Goal: Book appointment/travel/reservation

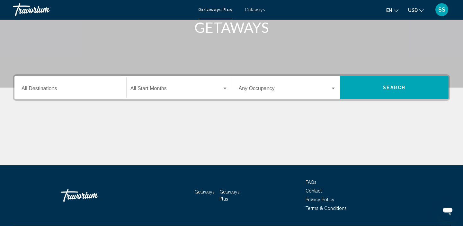
scroll to position [106, 0]
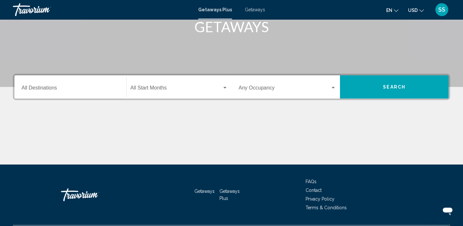
click at [32, 90] on input "Destination All Destinations" at bounding box center [71, 89] width 98 height 6
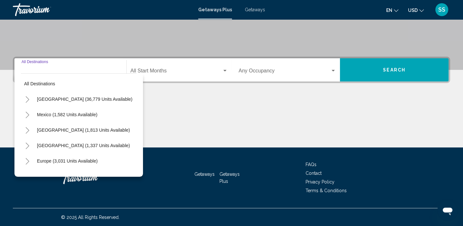
scroll to position [0, 0]
click at [257, 9] on span "Getaways" at bounding box center [255, 9] width 20 height 5
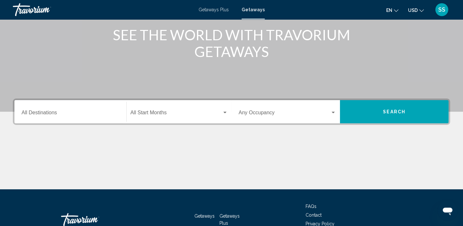
click at [44, 116] on input "Destination All Destinations" at bounding box center [71, 114] width 98 height 6
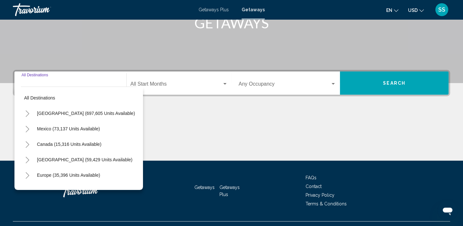
scroll to position [115, 0]
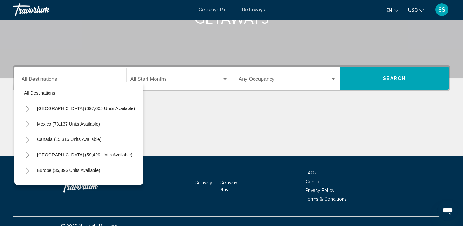
click at [251, 11] on span "Getaways" at bounding box center [253, 9] width 23 height 5
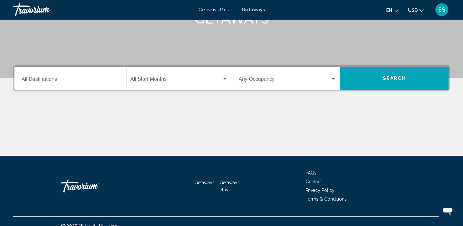
click at [40, 78] on input "Destination All Destinations" at bounding box center [71, 80] width 98 height 6
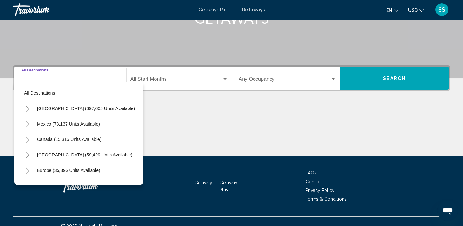
scroll to position [123, 0]
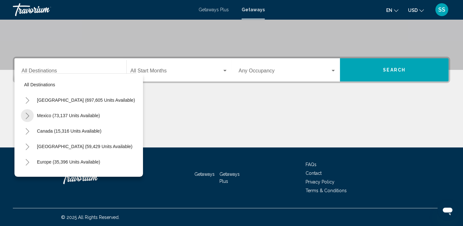
click at [28, 115] on icon "Toggle Mexico (73,137 units available)" at bounding box center [27, 116] width 5 height 6
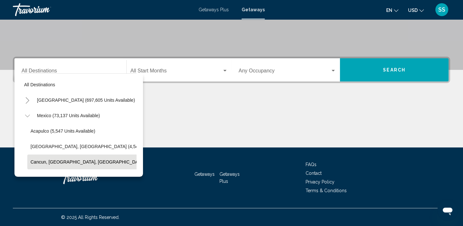
click at [55, 164] on span "Cancun, [GEOGRAPHIC_DATA], [GEOGRAPHIC_DATA] (34,018 units available)" at bounding box center [112, 161] width 163 height 5
type input "**********"
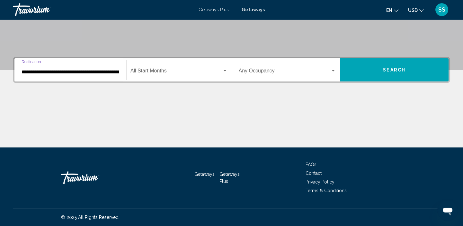
click at [202, 75] on div "Start Month All Start Months" at bounding box center [179, 70] width 97 height 20
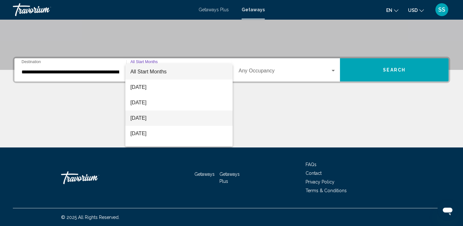
click at [142, 122] on span "[DATE]" at bounding box center [179, 117] width 97 height 15
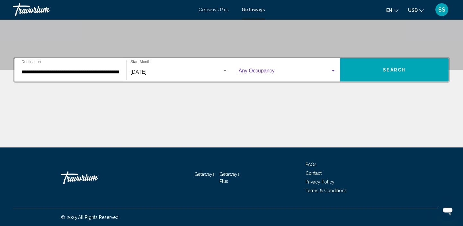
click at [334, 69] on div "Search widget" at bounding box center [333, 70] width 6 height 5
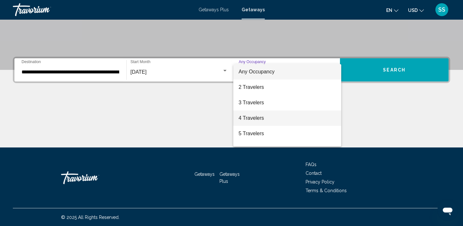
click at [253, 119] on span "4 Travelers" at bounding box center [288, 117] width 98 height 15
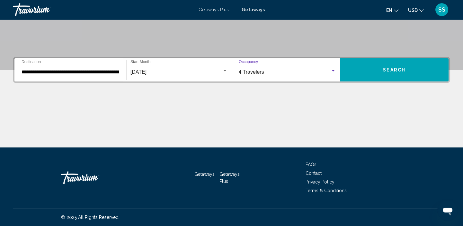
click at [398, 68] on span "Search" at bounding box center [394, 70] width 23 height 5
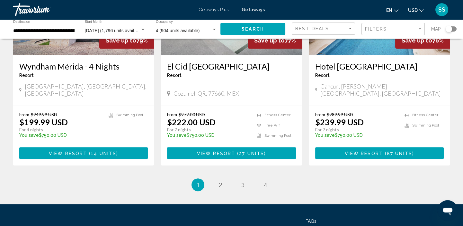
scroll to position [849, 0]
click at [219, 181] on span "2" at bounding box center [220, 184] width 3 height 7
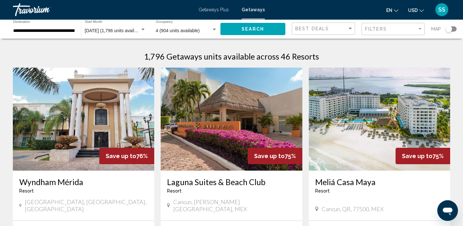
click at [173, 28] on span "4 (904 units available)" at bounding box center [178, 30] width 44 height 5
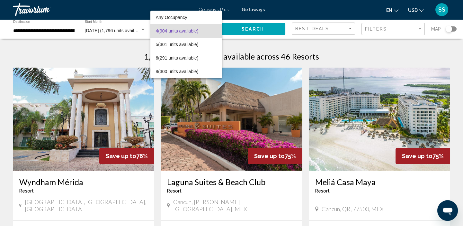
click at [198, 34] on span "4 (904 units available)" at bounding box center [186, 31] width 61 height 14
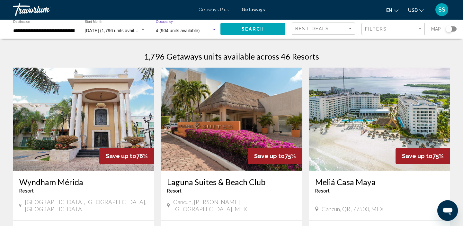
click at [215, 32] on div "4 (904 units available)" at bounding box center [186, 30] width 61 height 5
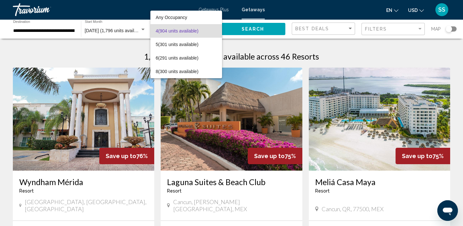
click at [128, 49] on div at bounding box center [231, 113] width 463 height 226
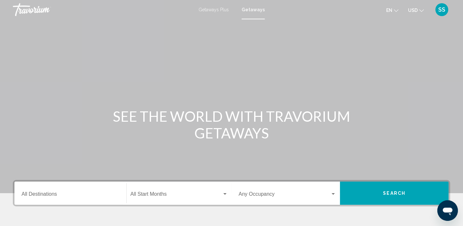
click at [62, 197] on input "Destination All Destinations" at bounding box center [71, 195] width 98 height 6
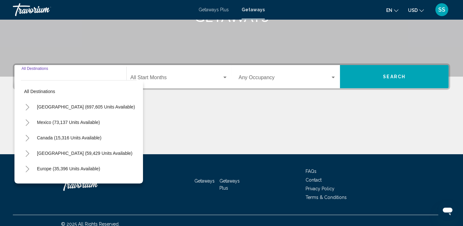
scroll to position [123, 0]
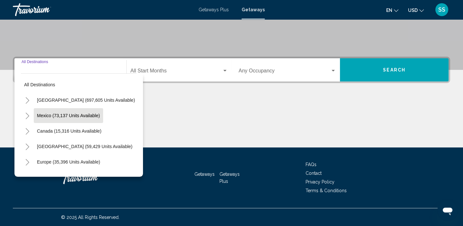
click at [84, 117] on span "Mexico (73,137 units available)" at bounding box center [68, 115] width 63 height 5
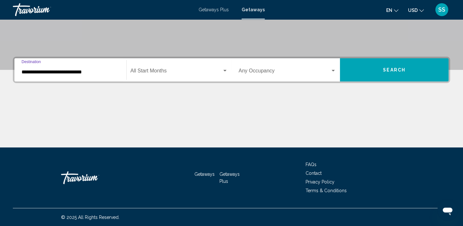
click at [63, 72] on input "**********" at bounding box center [71, 72] width 98 height 6
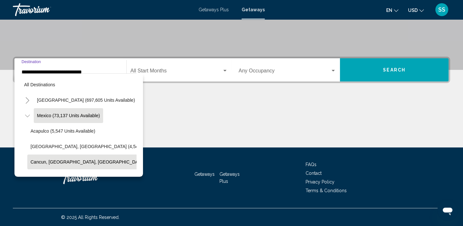
click at [80, 161] on span "Cancun, [GEOGRAPHIC_DATA], [GEOGRAPHIC_DATA] (34,018 units available)" at bounding box center [112, 161] width 163 height 5
type input "**********"
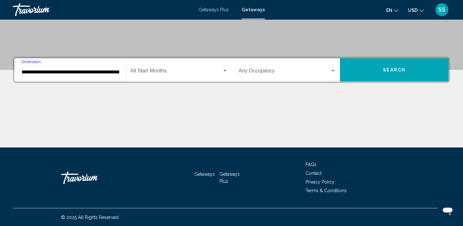
click at [195, 73] on span "Search widget" at bounding box center [177, 72] width 92 height 6
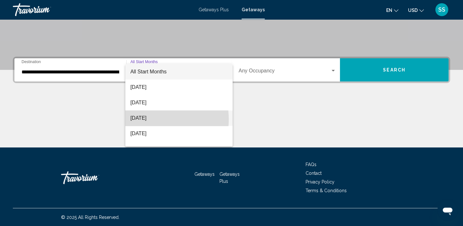
click at [149, 119] on span "[DATE]" at bounding box center [179, 117] width 97 height 15
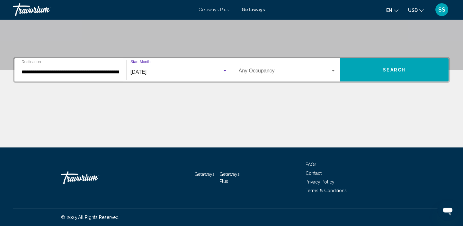
click at [336, 70] on div "Search widget" at bounding box center [333, 70] width 6 height 5
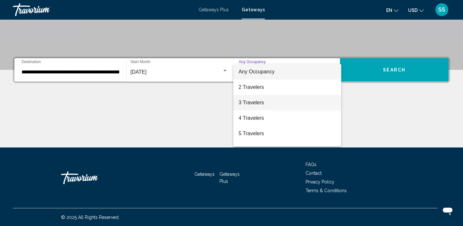
click at [256, 105] on span "3 Travelers" at bounding box center [288, 102] width 98 height 15
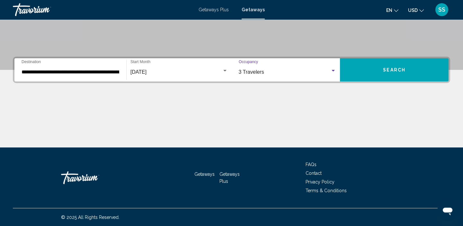
click at [386, 68] on span "Search" at bounding box center [394, 70] width 23 height 5
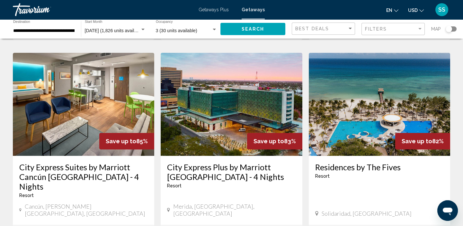
scroll to position [509, 0]
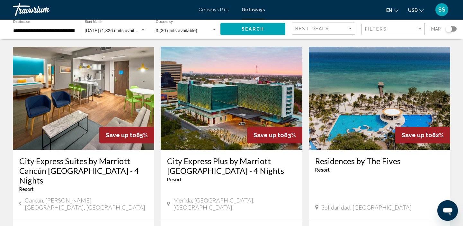
click at [381, 156] on h3 "Residences by The Fives" at bounding box center [379, 161] width 129 height 10
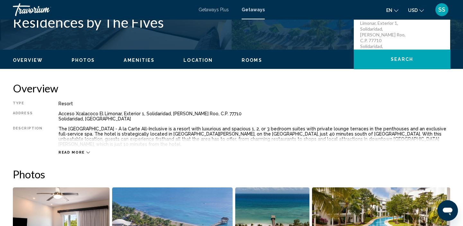
scroll to position [163, 0]
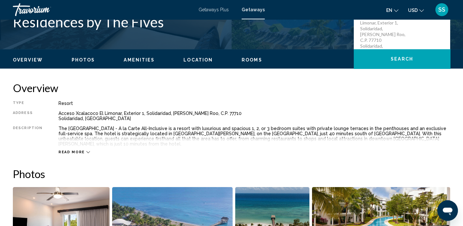
click at [250, 61] on span "Rooms" at bounding box center [252, 59] width 21 height 5
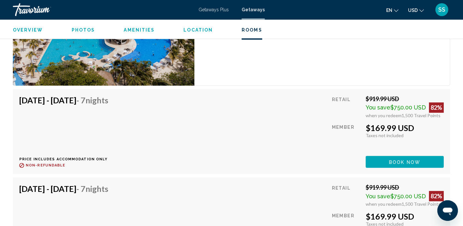
scroll to position [958, 0]
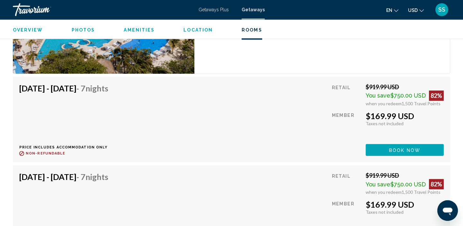
click at [252, 165] on div "[DATE] - [DATE] - 7 Nights Price includes accommodation only Refundable until :…" at bounding box center [231, 207] width 437 height 85
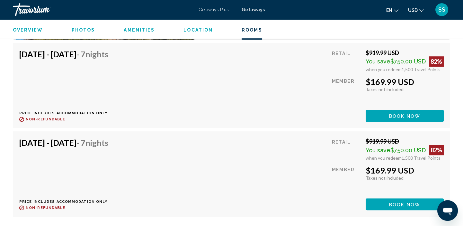
scroll to position [995, 0]
